Goal: Complete application form

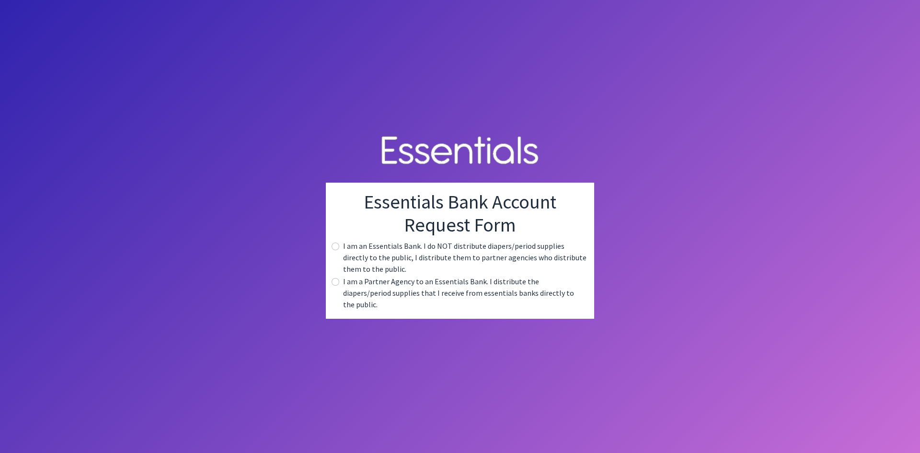
click at [326, 284] on div "Essentials Bank Account Request Form I am an Essentials Bank. I do NOT distribu…" at bounding box center [460, 251] width 268 height 136
click at [333, 283] on div "I am a Partner Agency to an Essentials Bank. I distribute the diapers/period su…" at bounding box center [459, 292] width 253 height 34
click at [333, 286] on input "radio" at bounding box center [336, 282] width 8 height 8
radio input "true"
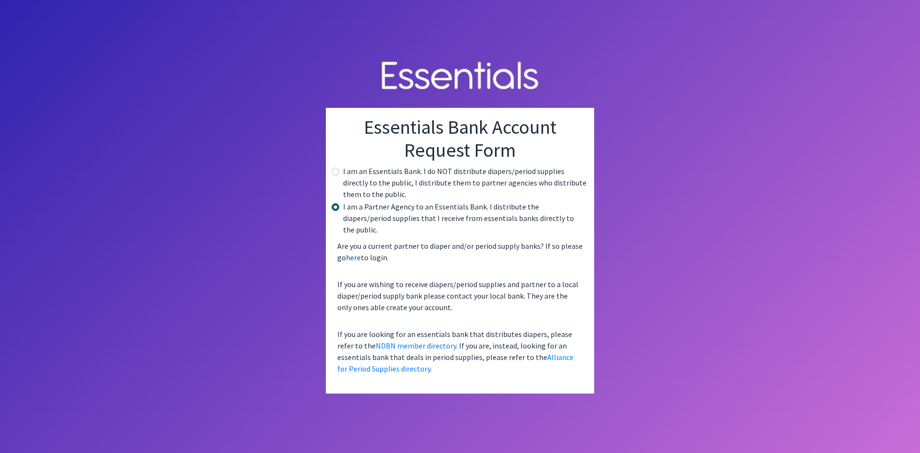
click at [351, 252] on link "here" at bounding box center [353, 257] width 15 height 10
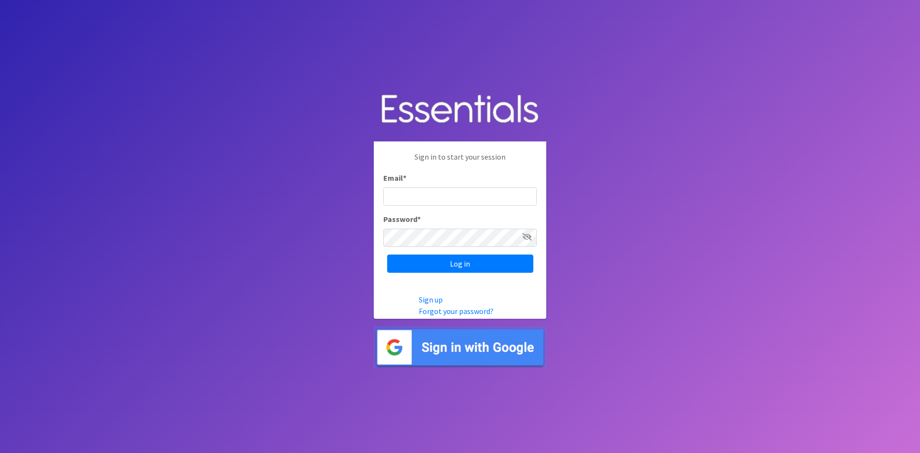
click at [423, 193] on input "Email *" at bounding box center [459, 196] width 153 height 18
click at [506, 350] on img at bounding box center [460, 347] width 172 height 42
drag, startPoint x: 417, startPoint y: 190, endPoint x: 413, endPoint y: 205, distance: 15.7
click at [413, 205] on input "mbe" at bounding box center [459, 196] width 153 height 18
type input "mbetile@gmail.com"
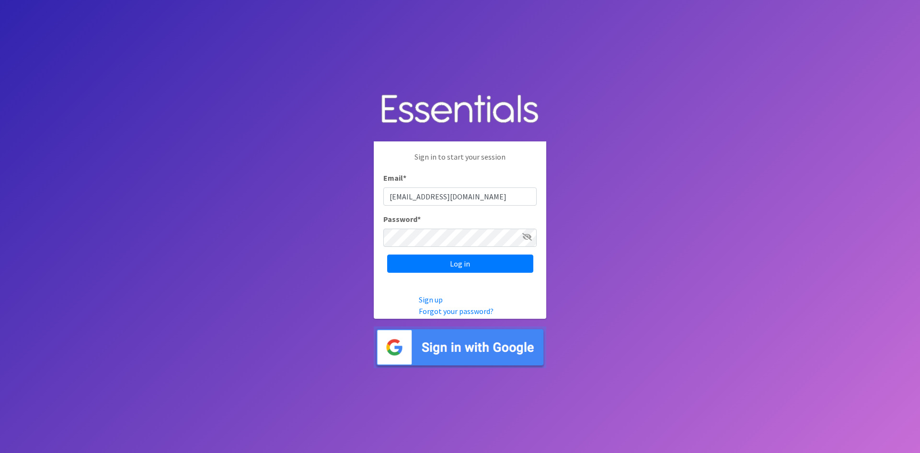
click at [461, 351] on img at bounding box center [460, 347] width 172 height 42
